Goal: Task Accomplishment & Management: Manage account settings

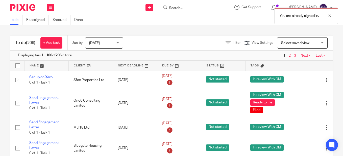
click at [175, 7] on div "You are already signed in." at bounding box center [254, 14] width 166 height 19
click at [166, 9] on div at bounding box center [193, 7] width 71 height 15
click at [174, 7] on input "Search" at bounding box center [190, 8] width 45 height 5
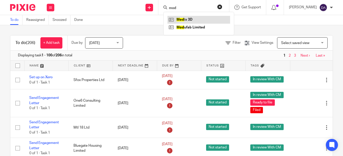
type input "mod"
click at [193, 18] on link at bounding box center [198, 20] width 63 height 8
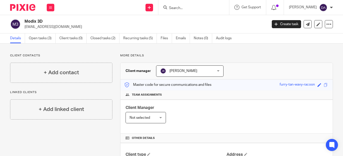
scroll to position [25, 0]
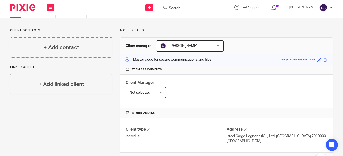
click at [193, 9] on input "Search" at bounding box center [190, 8] width 45 height 5
type input "modix"
click at [196, 19] on link at bounding box center [198, 20] width 63 height 8
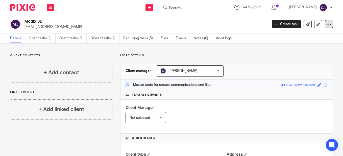
click at [327, 25] on icon at bounding box center [328, 24] width 5 height 5
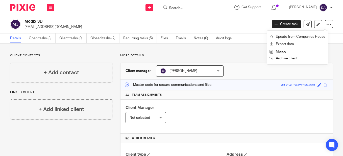
click at [210, 30] on div "Modix 3D elig@unilog.company Create task Update from Companies House Export dat…" at bounding box center [171, 24] width 343 height 18
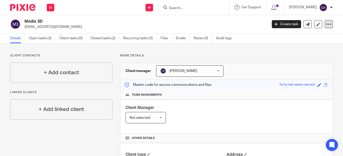
click at [326, 24] on icon at bounding box center [328, 24] width 5 height 5
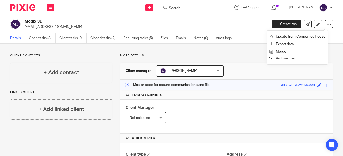
click at [284, 60] on button "Archive client" at bounding box center [297, 58] width 56 height 7
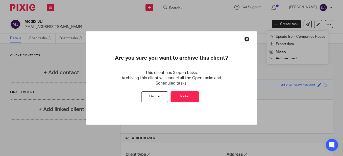
click at [214, 26] on div at bounding box center [171, 78] width 343 height 156
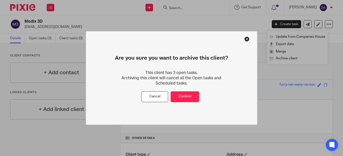
click at [245, 40] on button at bounding box center [246, 39] width 5 height 5
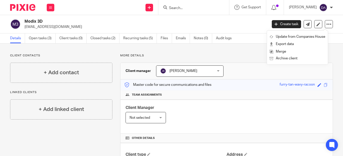
click at [336, 26] on div "Modix 3D elig@unilog.company Create task Update from Companies House Export dat…" at bounding box center [171, 24] width 343 height 18
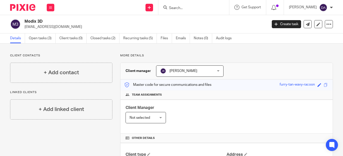
click at [26, 7] on img at bounding box center [22, 7] width 25 height 7
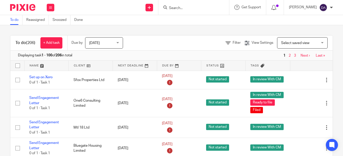
click at [314, 44] on div "Select saved view Select saved view" at bounding box center [302, 42] width 50 height 11
click at [255, 31] on div "To do (206) + Add task Due by Today Today Today Tomorrow This week Next week Th…" at bounding box center [171, 90] width 343 height 131
click at [225, 42] on icon at bounding box center [227, 43] width 5 height 5
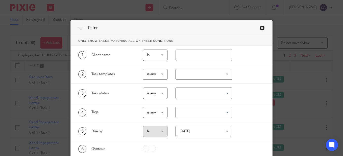
click at [262, 29] on div "Close this dialog window" at bounding box center [261, 27] width 5 height 5
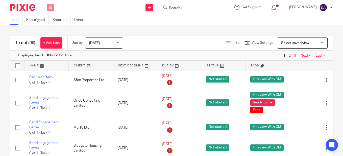
click at [49, 8] on button at bounding box center [51, 8] width 8 height 8
click at [48, 36] on li "Clients" at bounding box center [50, 38] width 13 height 7
click at [48, 37] on link "Clients" at bounding box center [49, 39] width 11 height 4
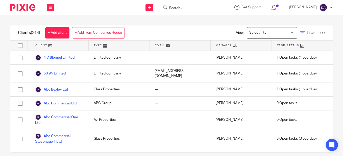
click at [306, 32] on span "Filter" at bounding box center [310, 33] width 8 height 4
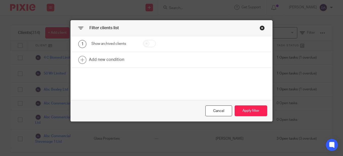
click at [260, 29] on div "Close this dialog window" at bounding box center [261, 27] width 5 height 5
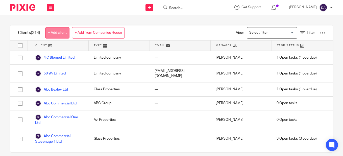
click at [56, 34] on link "+ Add client" at bounding box center [57, 32] width 24 height 11
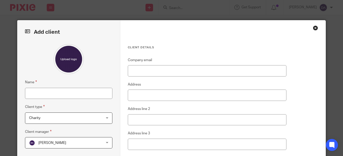
click at [312, 27] on div "Close this dialog window" at bounding box center [314, 27] width 5 height 5
click at [314, 28] on div "Close this dialog window" at bounding box center [314, 27] width 5 height 5
click at [312, 27] on div "Close this dialog window" at bounding box center [314, 27] width 5 height 5
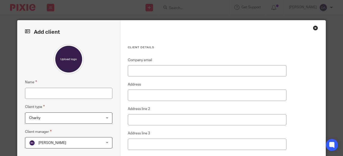
scroll to position [28, 0]
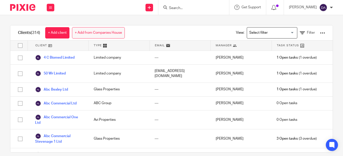
click at [106, 34] on link "+ Add from Companies House" at bounding box center [98, 32] width 53 height 11
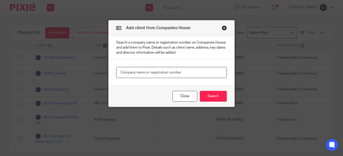
click at [119, 70] on input "text" at bounding box center [171, 72] width 110 height 11
paste input "13948302"
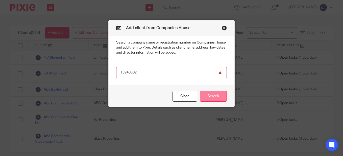
type input "13948302"
click at [212, 97] on button "Search" at bounding box center [213, 96] width 27 height 11
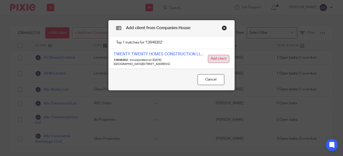
click at [221, 58] on button "Add client" at bounding box center [218, 59] width 21 height 8
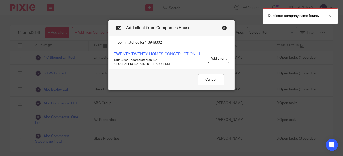
click at [221, 29] on button "Close modal" at bounding box center [223, 27] width 5 height 5
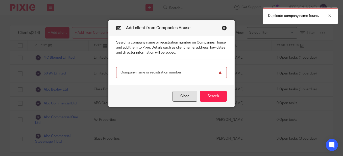
click at [188, 97] on button "Close" at bounding box center [184, 96] width 25 height 11
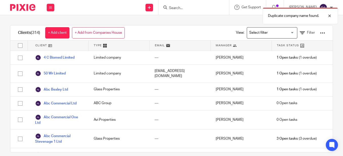
click at [179, 5] on div "Duplicate company name found." at bounding box center [254, 14] width 166 height 19
click at [178, 8] on div "Duplicate company name found." at bounding box center [254, 14] width 166 height 19
click at [173, 6] on div "Duplicate company name found." at bounding box center [254, 14] width 166 height 19
click at [175, 6] on div "Duplicate company name found." at bounding box center [254, 14] width 166 height 19
click at [209, 7] on div "Duplicate company name found." at bounding box center [254, 14] width 166 height 19
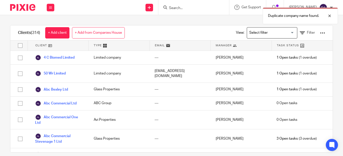
click at [164, 8] on div at bounding box center [193, 7] width 71 height 15
click at [329, 17] on div at bounding box center [326, 16] width 14 height 6
click at [182, 11] on form at bounding box center [195, 7] width 54 height 6
click at [181, 8] on input "Search" at bounding box center [190, 8] width 45 height 5
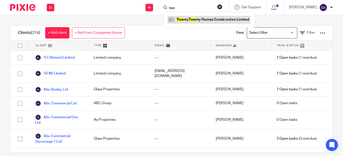
type input "twe"
click at [186, 20] on link at bounding box center [208, 20] width 83 height 8
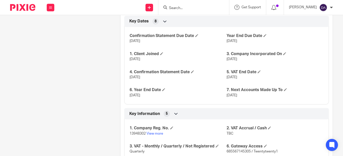
scroll to position [393, 0]
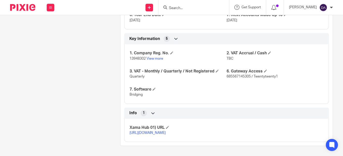
click at [142, 131] on link "[URL][DOMAIN_NAME]" at bounding box center [147, 133] width 36 height 4
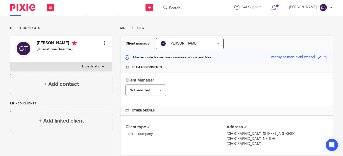
scroll to position [0, 0]
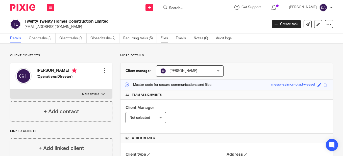
click at [167, 37] on link "Files" at bounding box center [165, 39] width 11 height 10
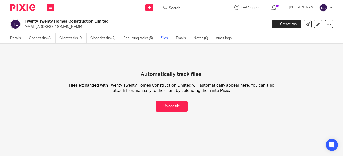
click at [58, 23] on h2 "Twenty Twenty Homes Construction Limited" at bounding box center [119, 21] width 191 height 5
click at [46, 24] on p "[EMAIL_ADDRESS][DOMAIN_NAME]" at bounding box center [143, 26] width 239 height 5
click at [17, 40] on link "Details" at bounding box center [17, 39] width 15 height 10
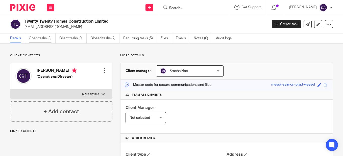
click at [47, 40] on link "Open tasks (3)" at bounding box center [42, 39] width 27 height 10
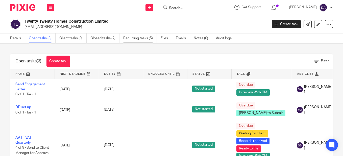
click at [137, 36] on link "Recurring tasks (5)" at bounding box center [140, 39] width 34 height 10
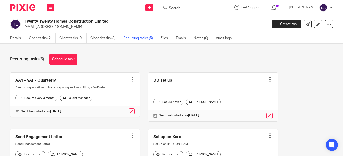
click at [15, 37] on link "Details" at bounding box center [17, 39] width 15 height 10
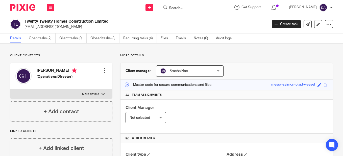
click at [244, 64] on div "Client manager Bracha Noe Bracha Noe Beth Kramer Bracha Noe Brian Klitzner Dasa…" at bounding box center [226, 71] width 212 height 17
click at [144, 38] on link "Recurring tasks (4)" at bounding box center [140, 39] width 34 height 10
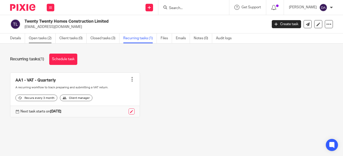
click at [42, 38] on link "Open tasks (2)" at bounding box center [42, 39] width 27 height 10
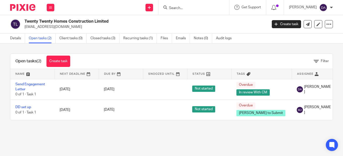
click at [18, 8] on img at bounding box center [22, 7] width 25 height 7
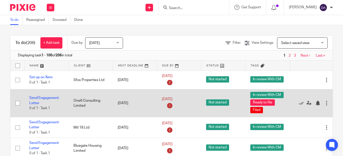
click at [18, 105] on input "checkbox" at bounding box center [18, 104] width 10 height 10
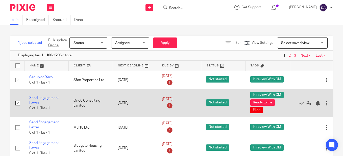
click at [20, 104] on input "checkbox" at bounding box center [18, 104] width 10 height 10
checkbox input "false"
